Goal: Browse casually: Explore the website without a specific task or goal

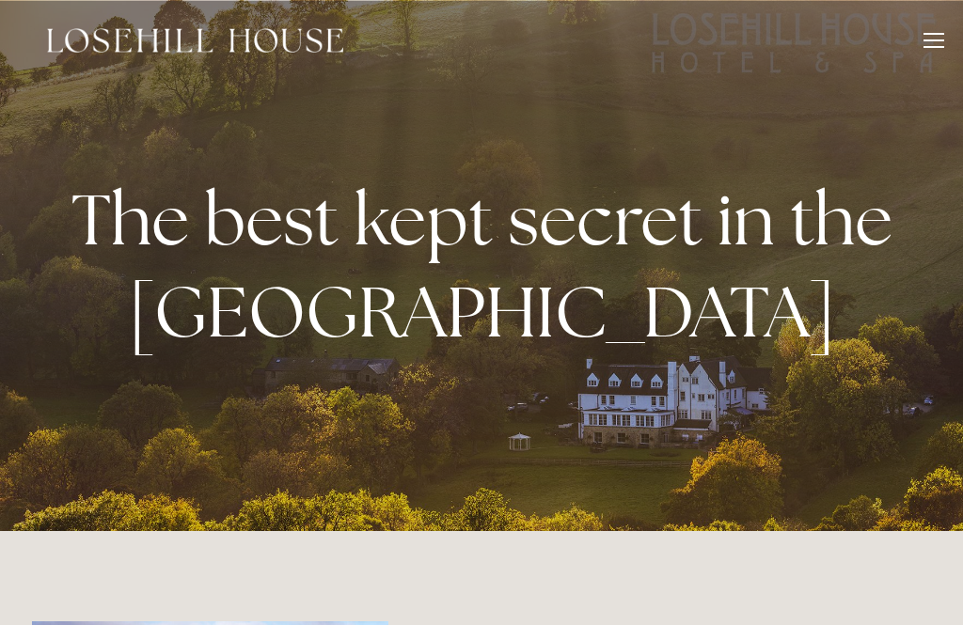
click at [938, 45] on div at bounding box center [933, 43] width 21 height 21
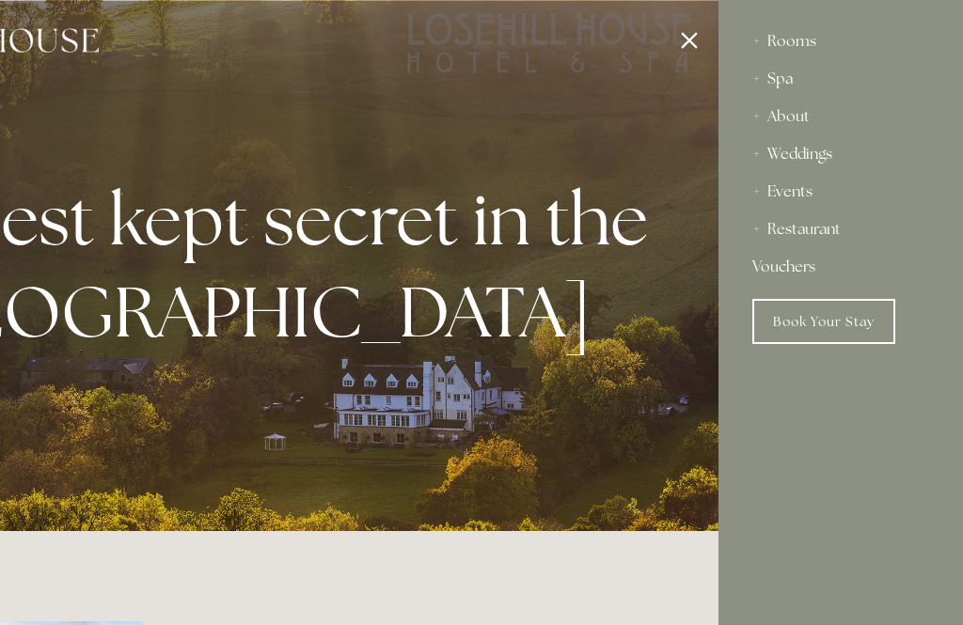
click at [800, 49] on div "Rooms" at bounding box center [840, 42] width 177 height 38
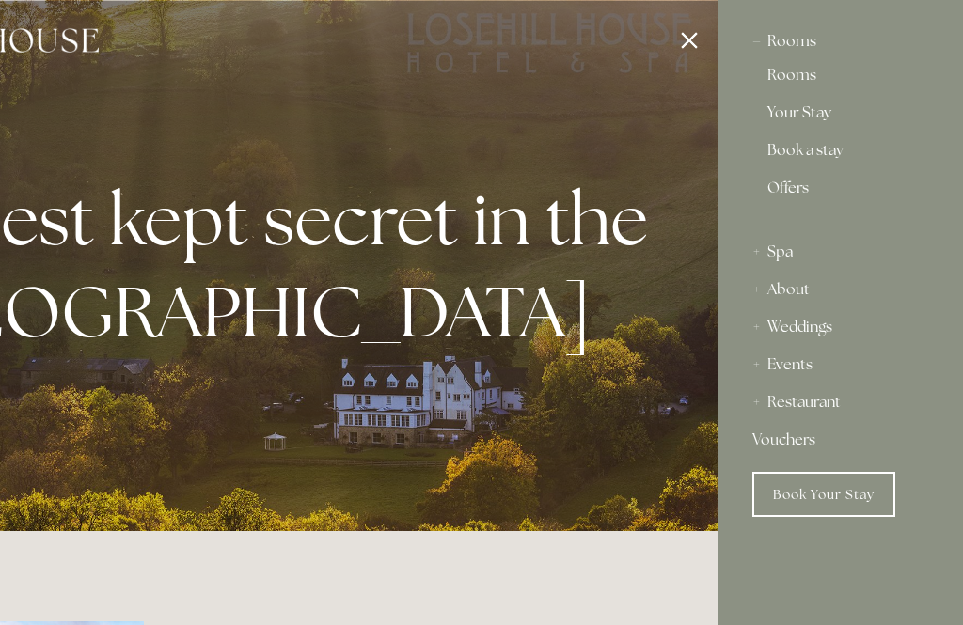
click at [808, 89] on link "Rooms" at bounding box center [840, 79] width 147 height 23
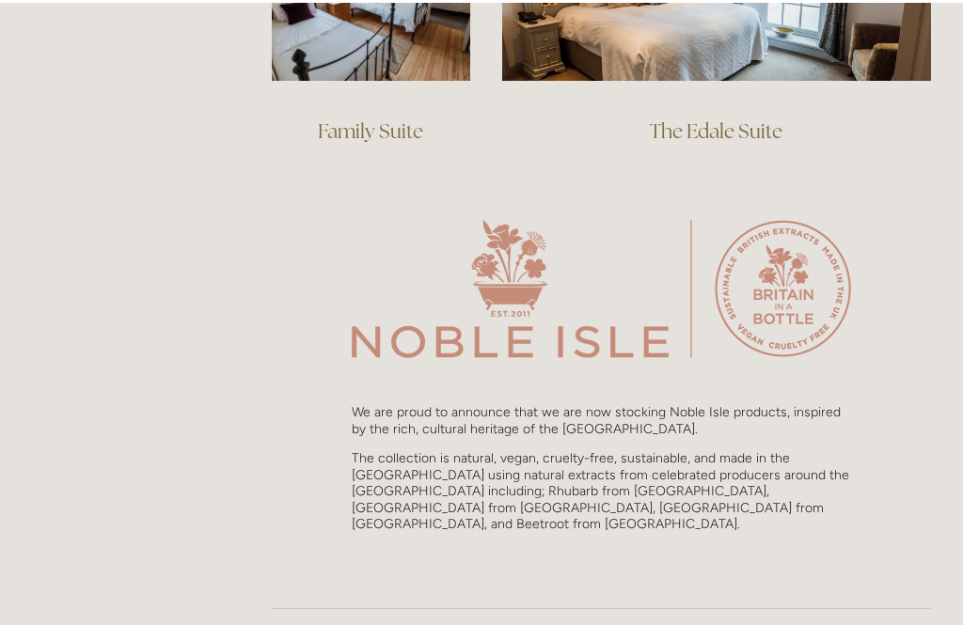
scroll to position [1337, 0]
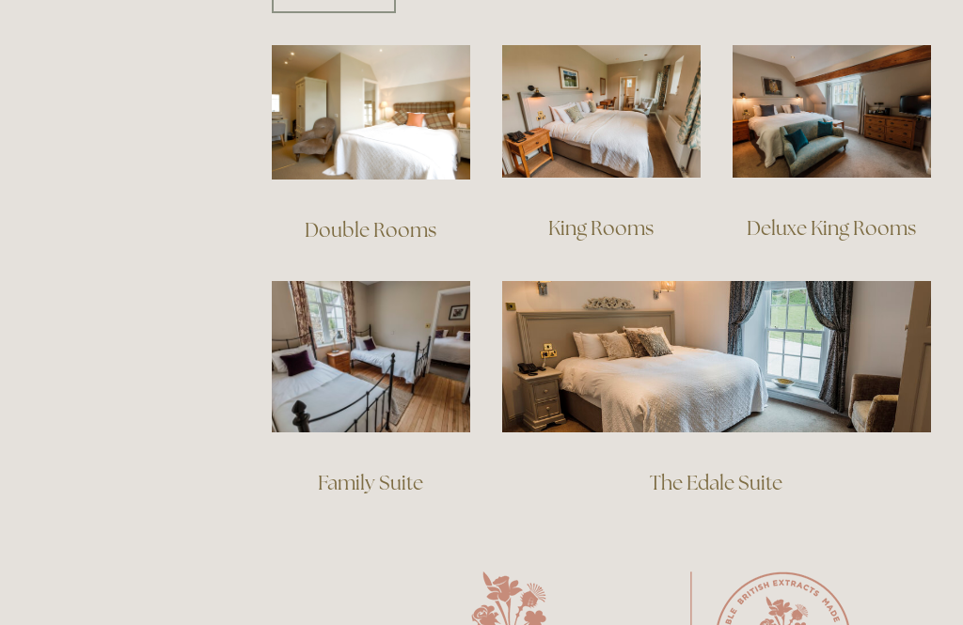
click at [737, 470] on link "The Edale Suite" at bounding box center [716, 482] width 133 height 25
click at [741, 470] on link "The Edale Suite" at bounding box center [716, 482] width 133 height 25
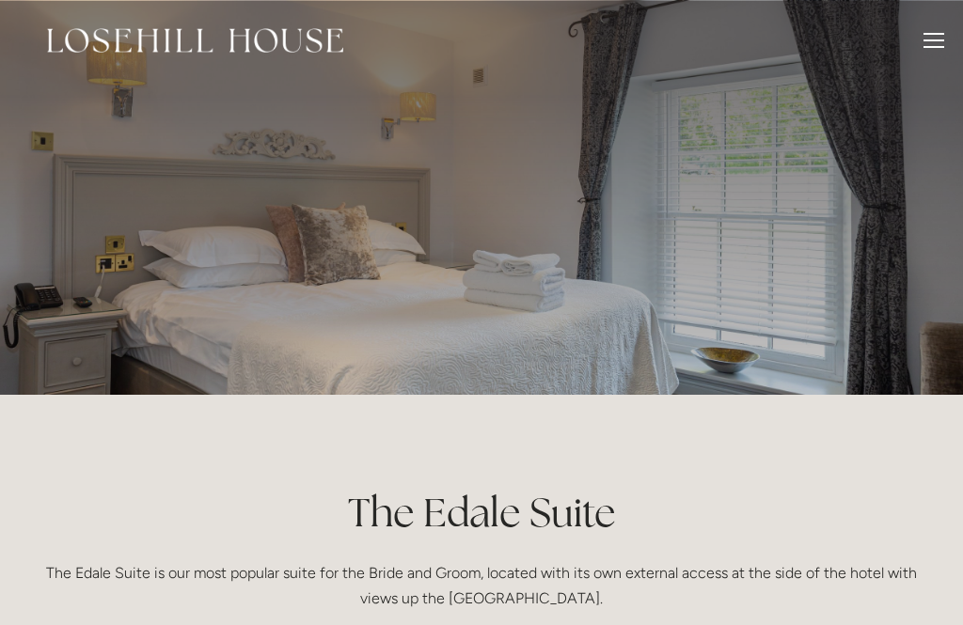
click at [936, 41] on div at bounding box center [933, 43] width 21 height 21
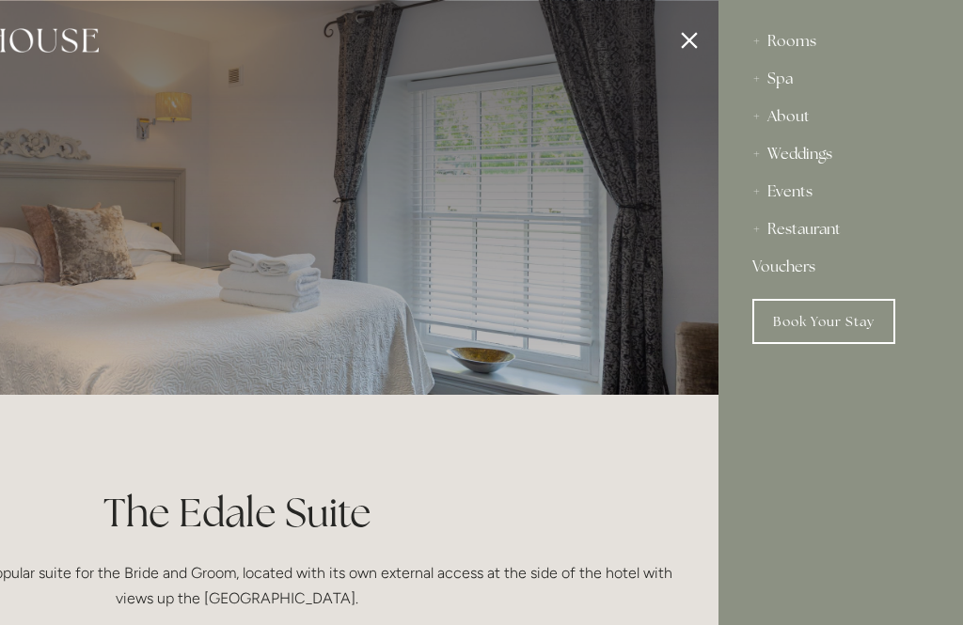
click at [824, 317] on link "Book Your Stay" at bounding box center [823, 321] width 143 height 45
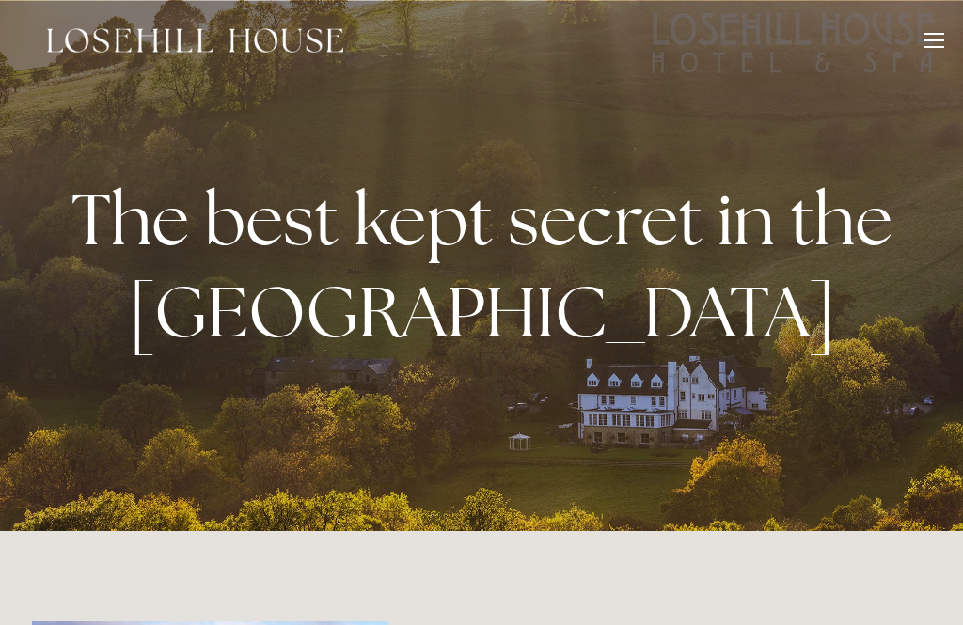
click at [940, 43] on div at bounding box center [933, 43] width 21 height 21
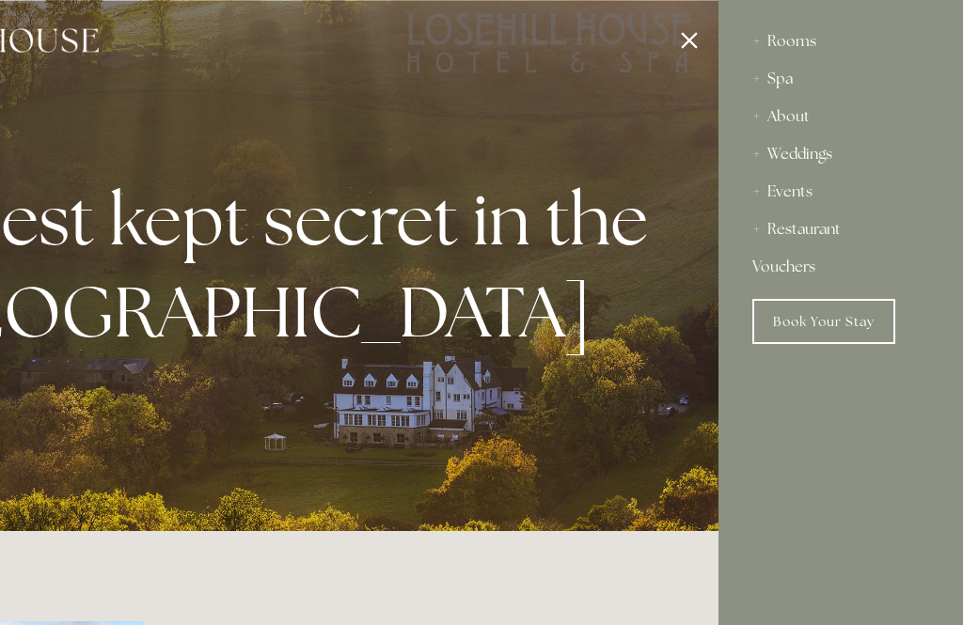
click at [824, 234] on div "Restaurant" at bounding box center [840, 230] width 177 height 38
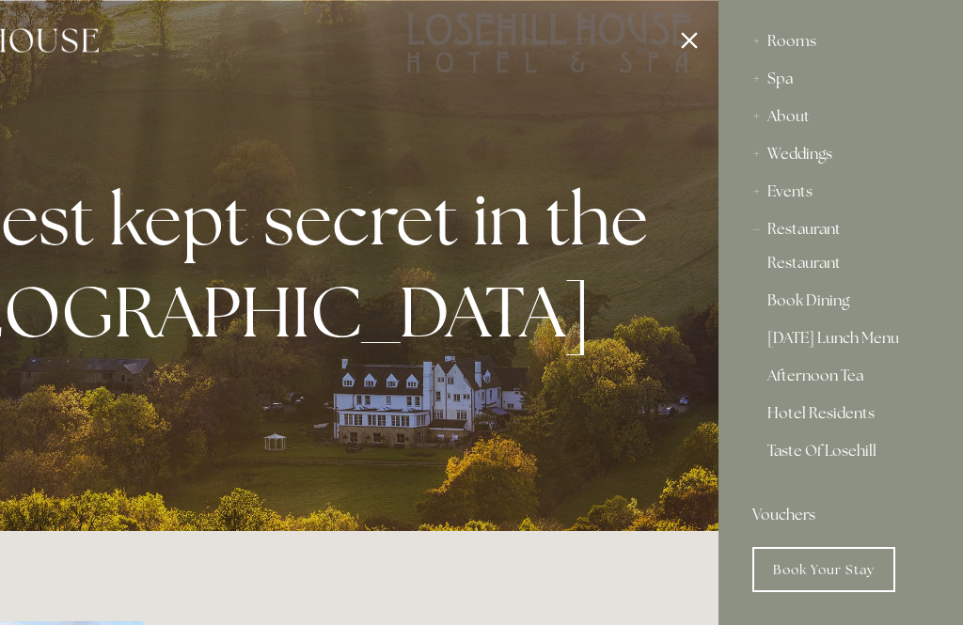
click at [843, 419] on link "Hotel Residents" at bounding box center [840, 417] width 147 height 23
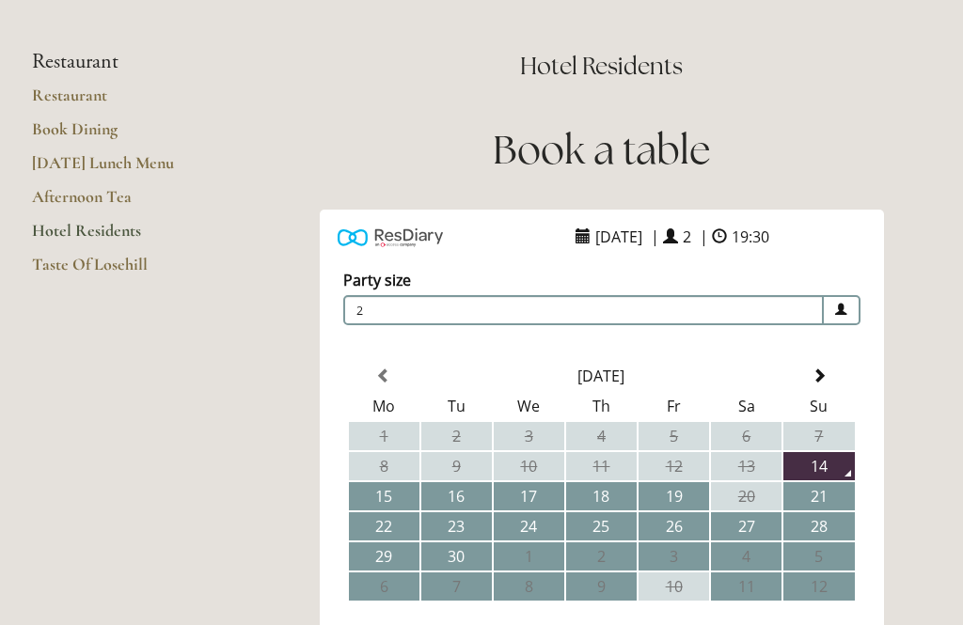
scroll to position [121, 0]
click at [826, 382] on span at bounding box center [818, 375] width 15 height 15
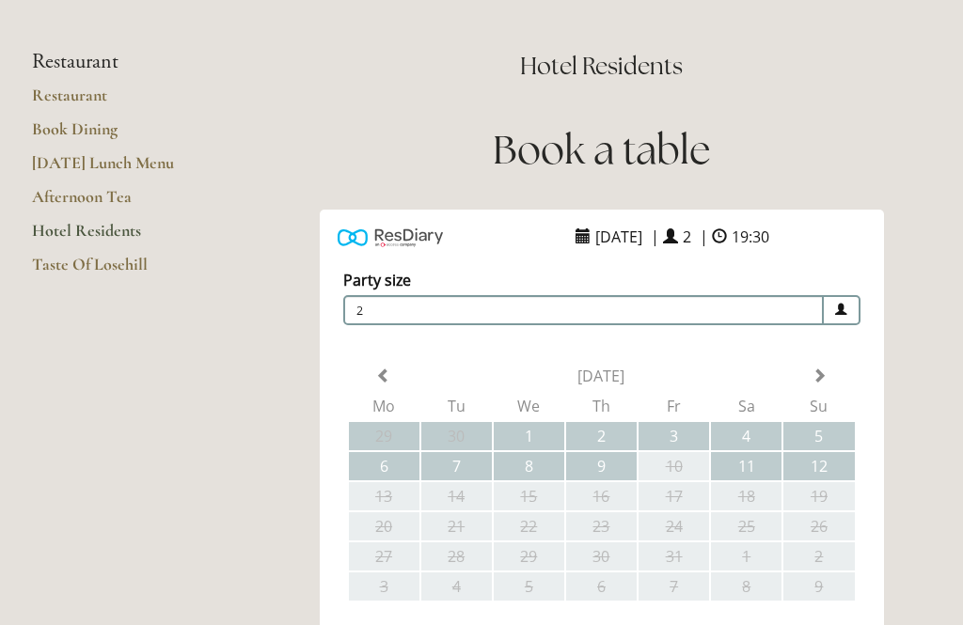
click at [828, 378] on div "Party size Adults 2 1 2 3 4 5 6 Children 0 0 1 2 3 4 5 6" at bounding box center [602, 535] width 564 height 569
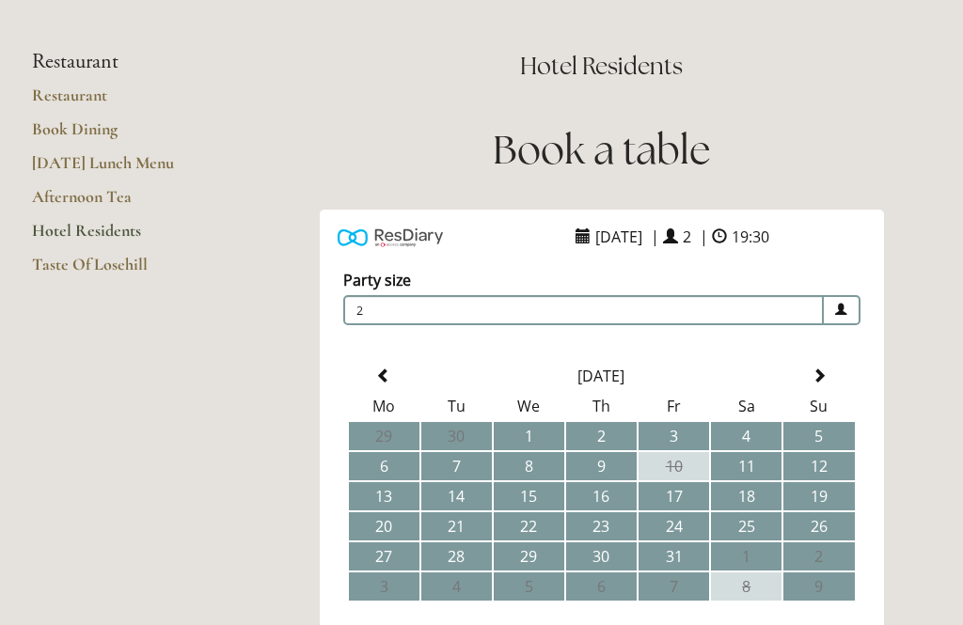
click at [830, 377] on th at bounding box center [818, 376] width 70 height 28
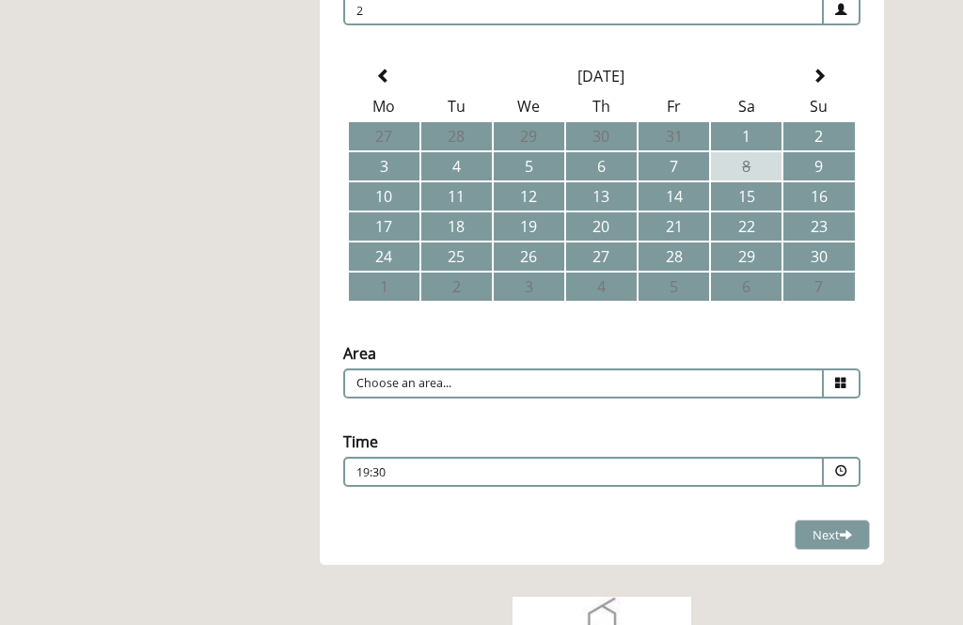
scroll to position [431, 0]
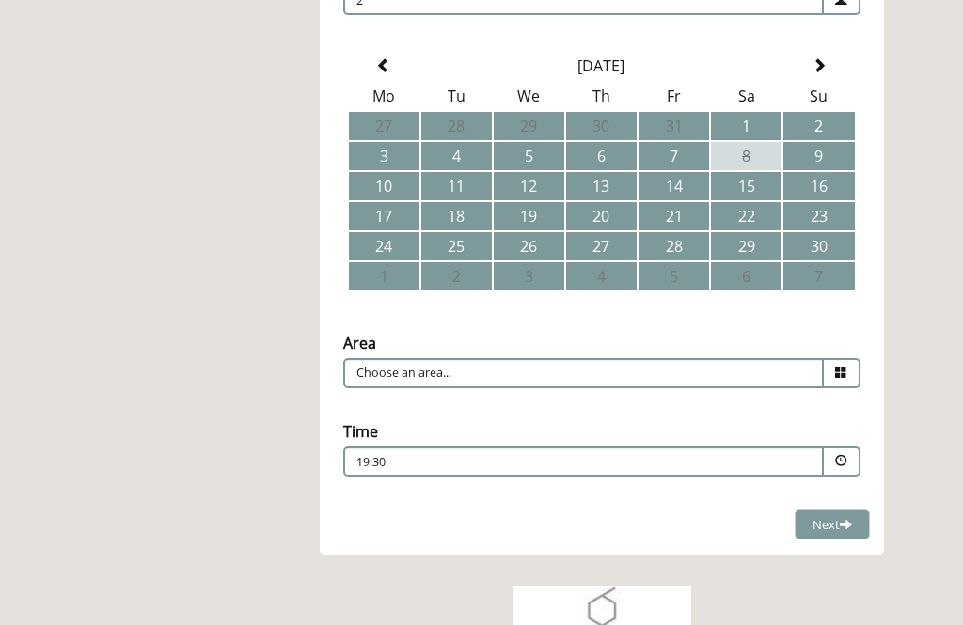
click at [838, 378] on icon at bounding box center [841, 374] width 12 height 12
click at [725, 381] on input "Choose an area..." at bounding box center [583, 373] width 480 height 30
click at [729, 379] on input "Choose an area..." at bounding box center [583, 373] width 480 height 30
click at [670, 413] on li "Restaurant" at bounding box center [594, 402] width 500 height 26
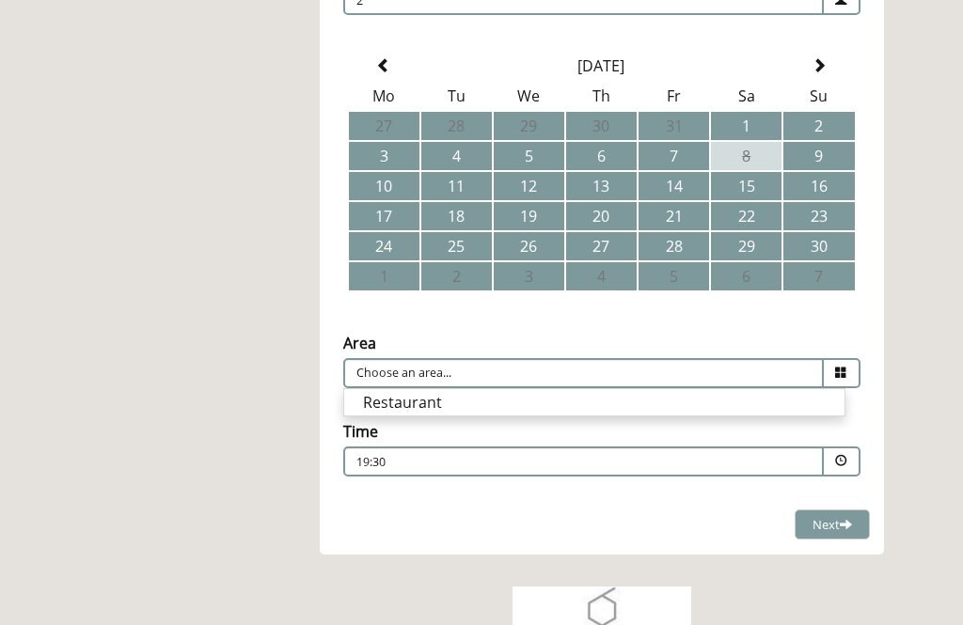
type input "Restaurant"
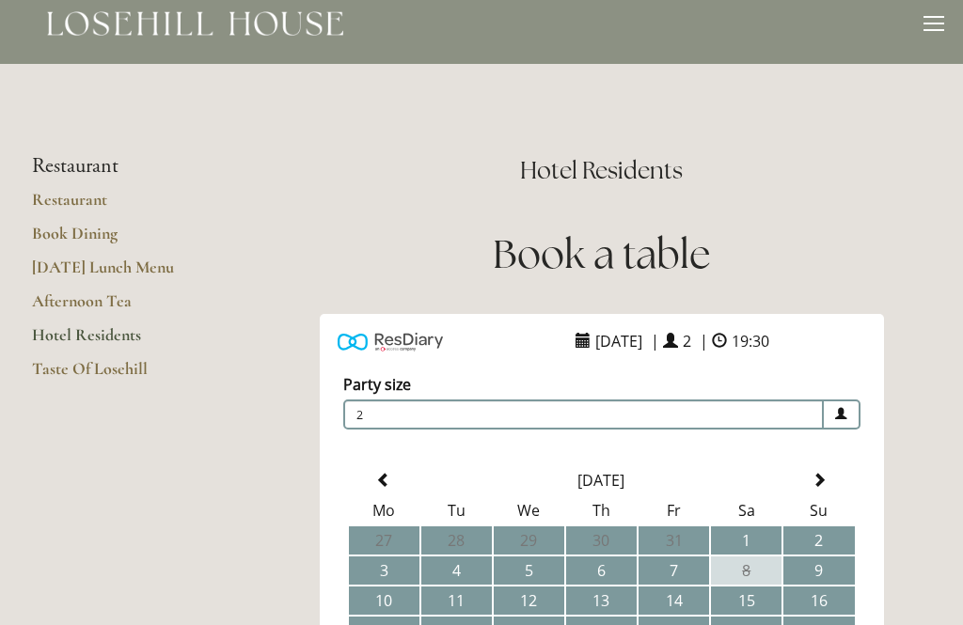
scroll to position [0, 0]
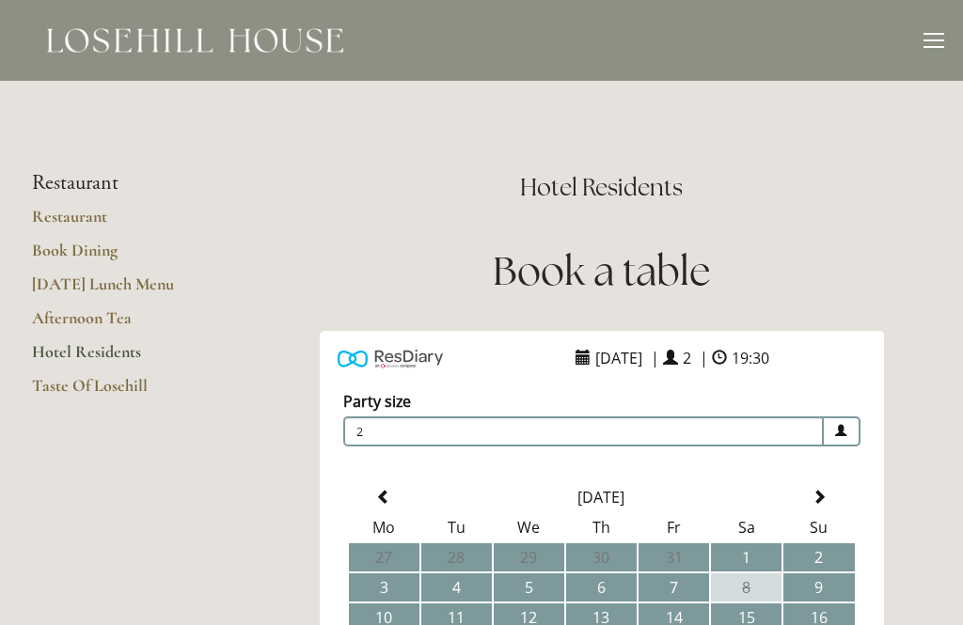
click at [62, 368] on link "Hotel Residents" at bounding box center [122, 358] width 180 height 34
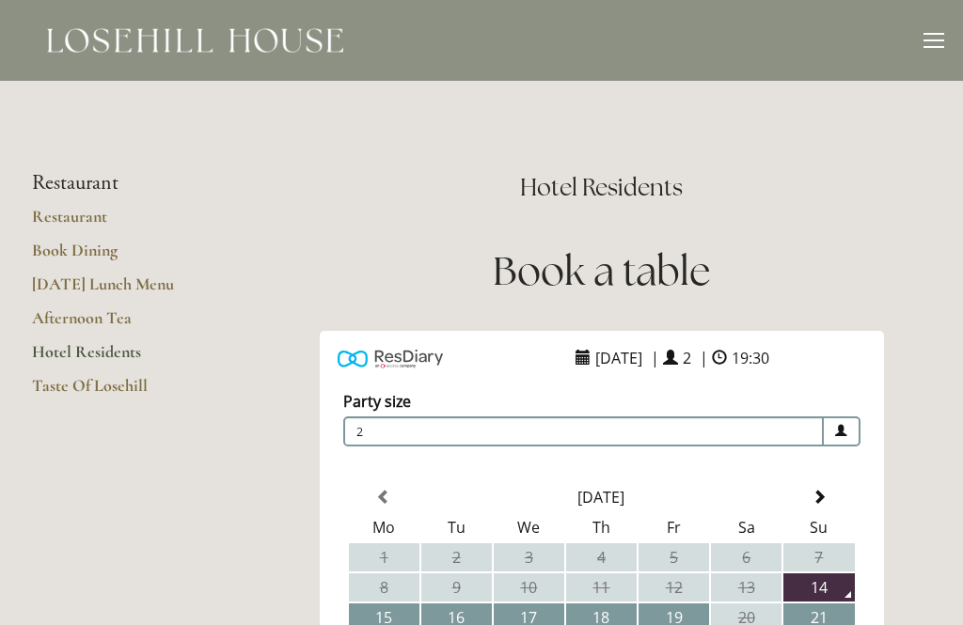
click at [63, 307] on link "Afternoon Tea" at bounding box center [122, 324] width 180 height 34
click at [938, 40] on div at bounding box center [933, 40] width 21 height 2
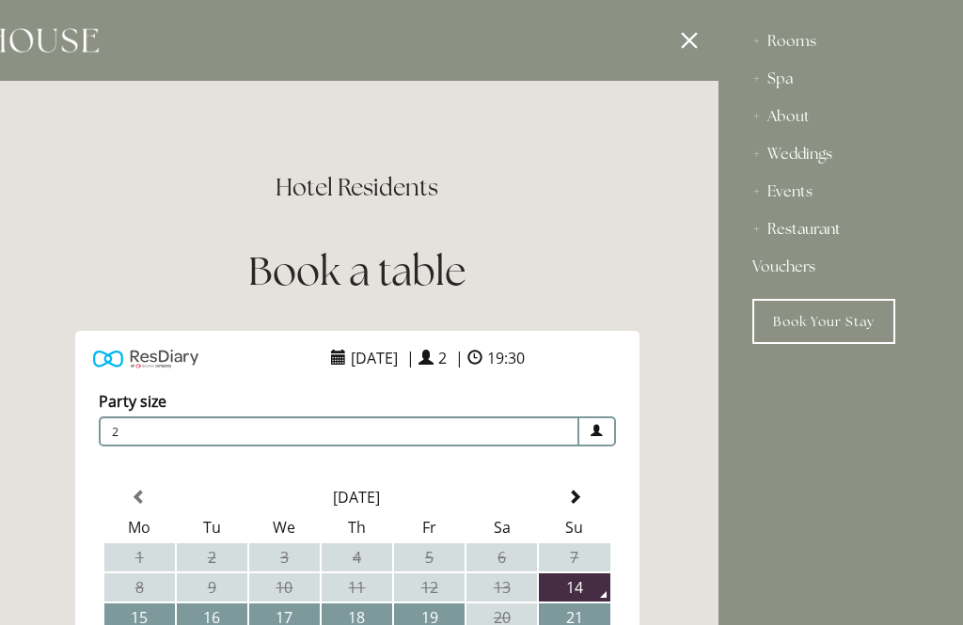
click at [793, 73] on div "Spa" at bounding box center [840, 79] width 177 height 38
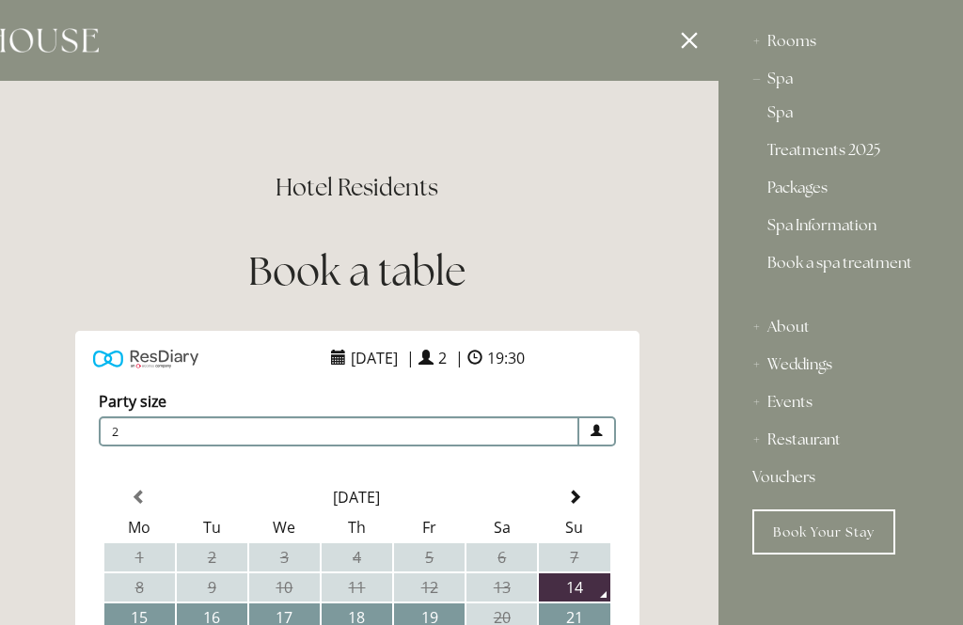
click at [862, 227] on link "Spa Information" at bounding box center [840, 229] width 147 height 23
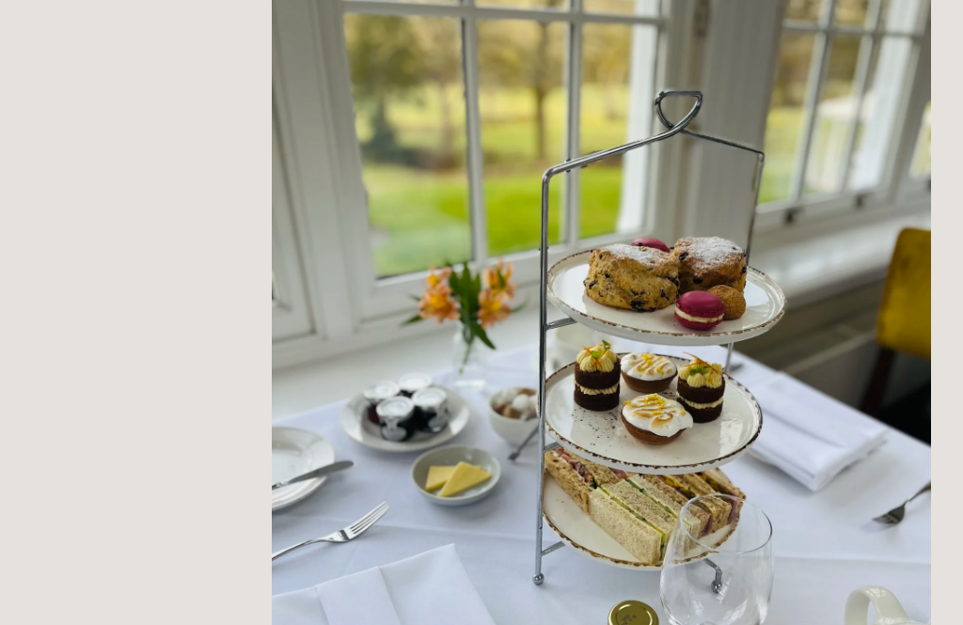
scroll to position [1537, 0]
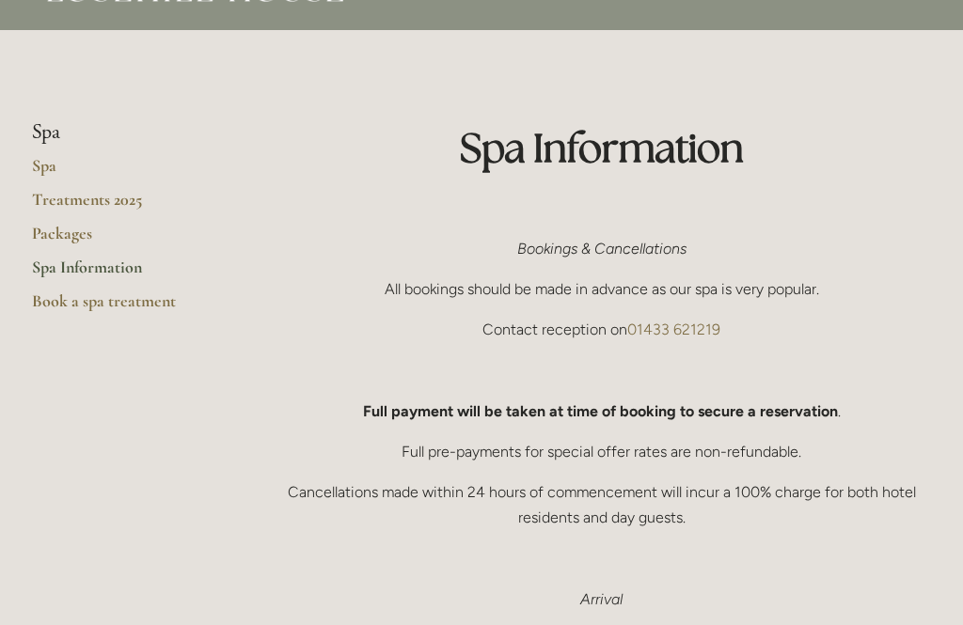
scroll to position [39, 0]
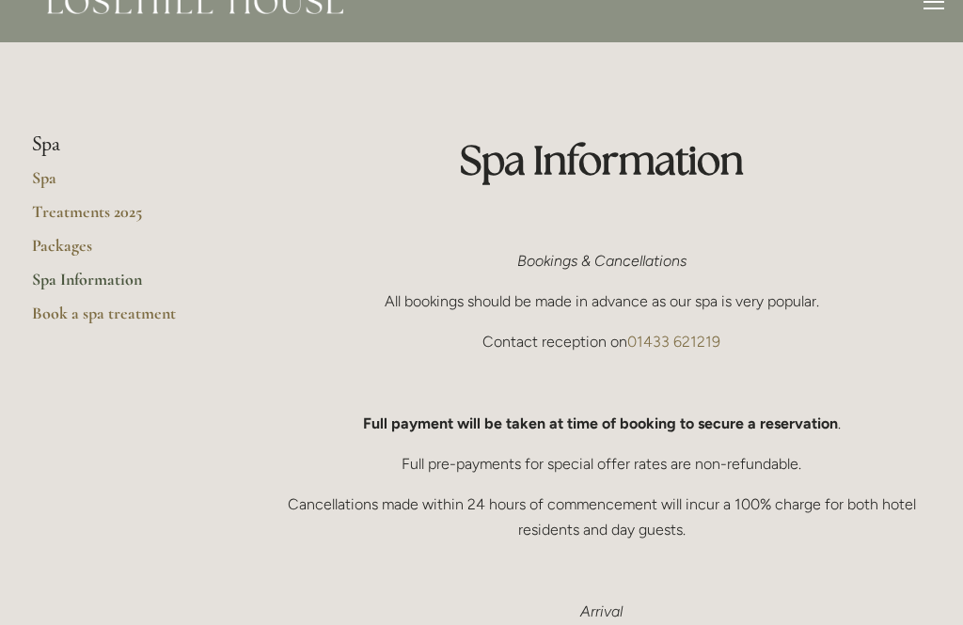
click at [52, 240] on link "Packages" at bounding box center [122, 252] width 180 height 34
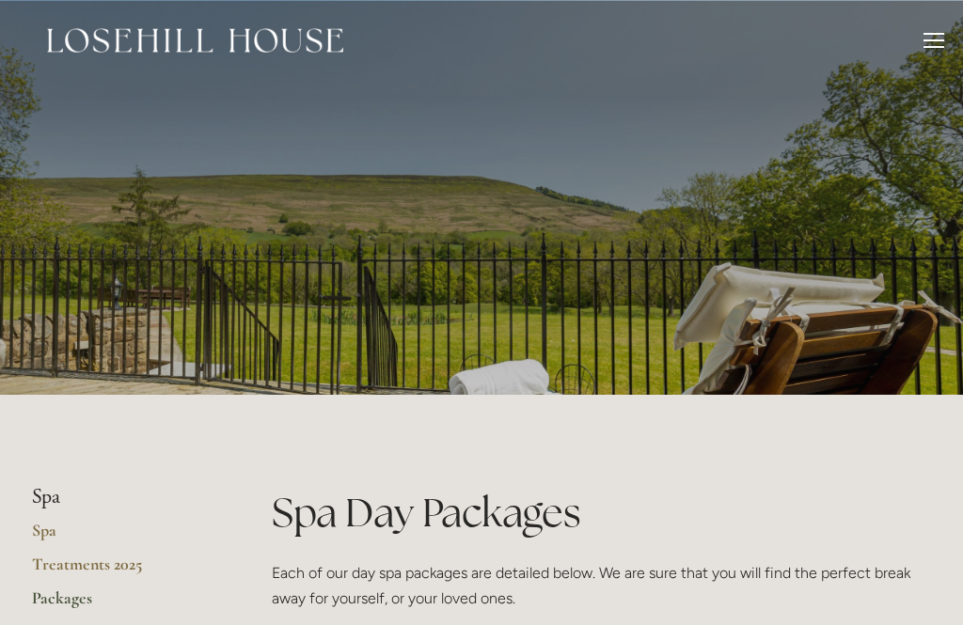
click at [942, 47] on div at bounding box center [933, 47] width 21 height 2
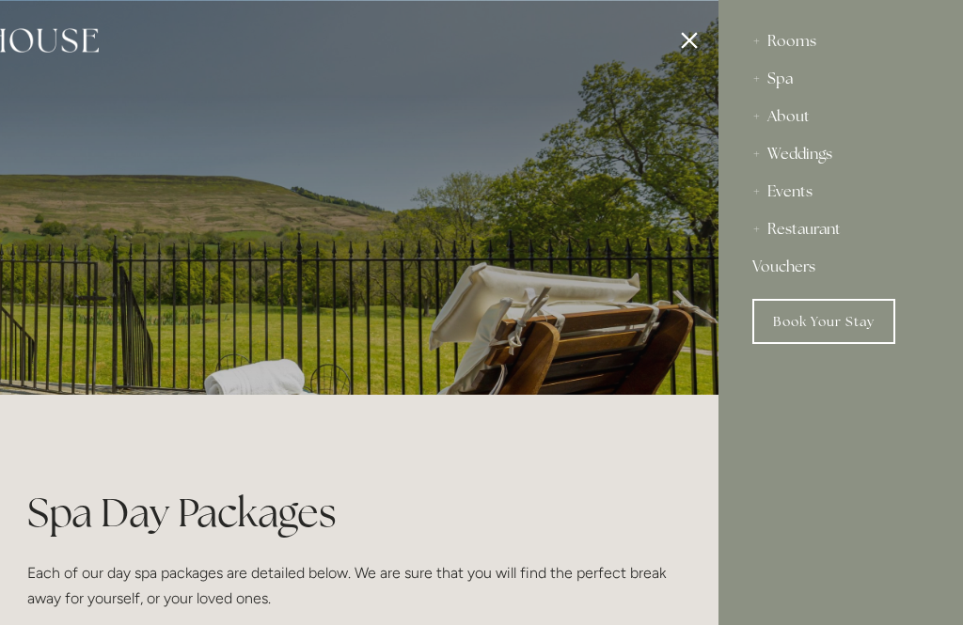
click at [820, 127] on div "About" at bounding box center [840, 117] width 177 height 38
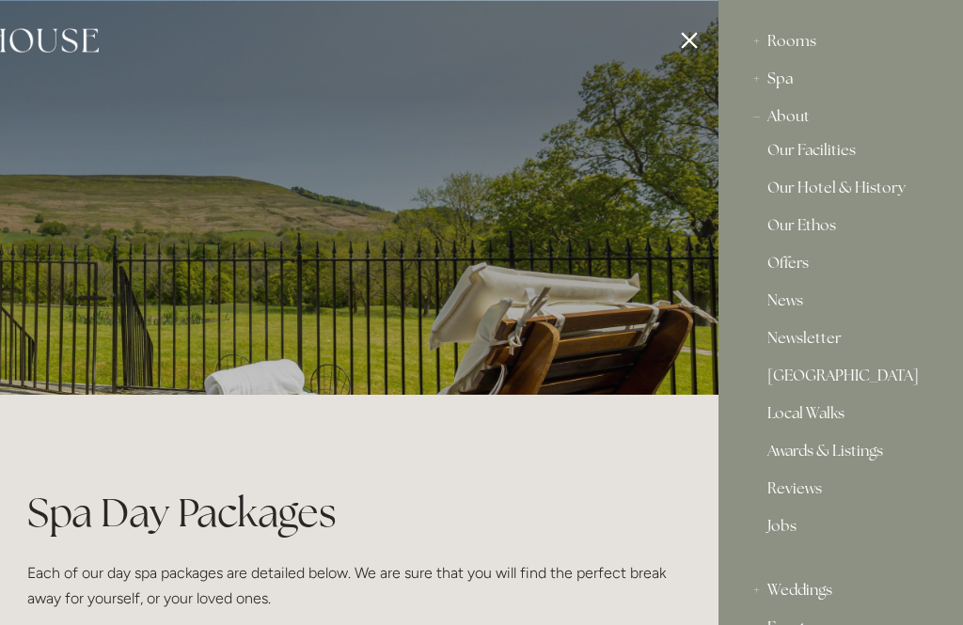
click at [839, 154] on link "Our Facilities" at bounding box center [840, 154] width 147 height 23
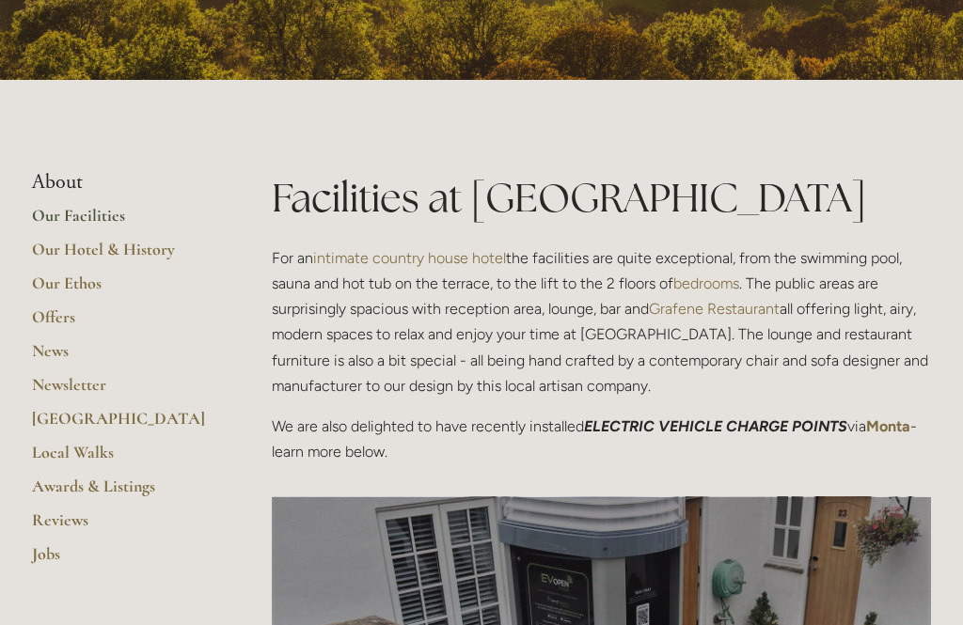
scroll to position [315, 0]
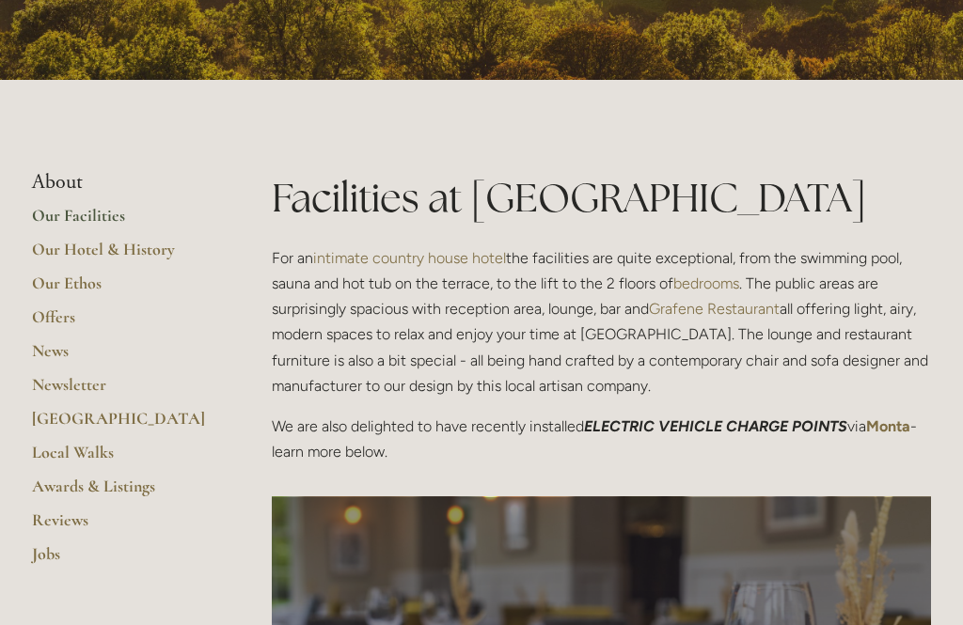
click at [82, 442] on link "Local Walks" at bounding box center [122, 459] width 180 height 34
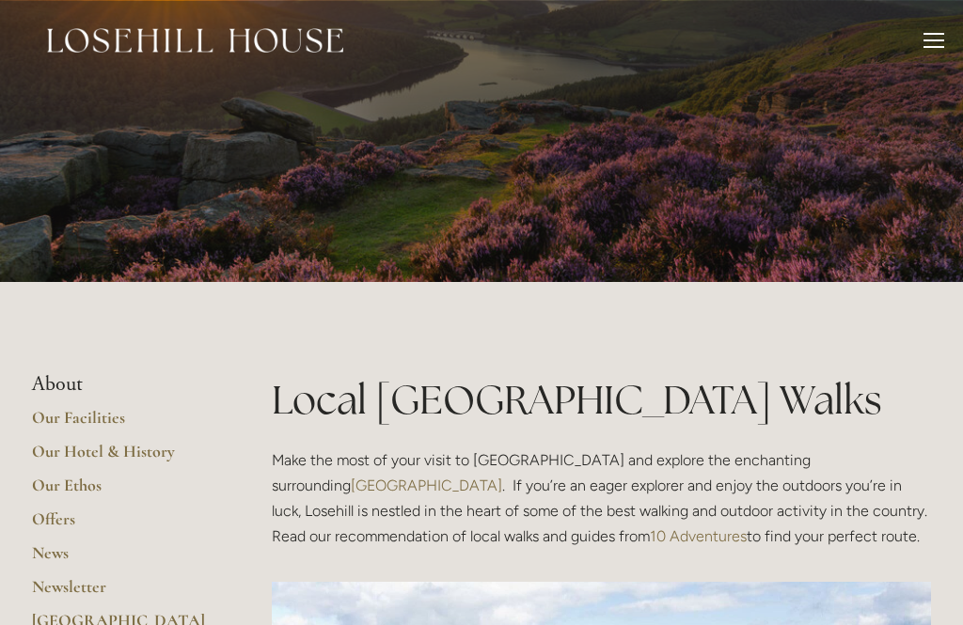
click at [938, 35] on div at bounding box center [933, 43] width 21 height 21
